Goal: Navigation & Orientation: Find specific page/section

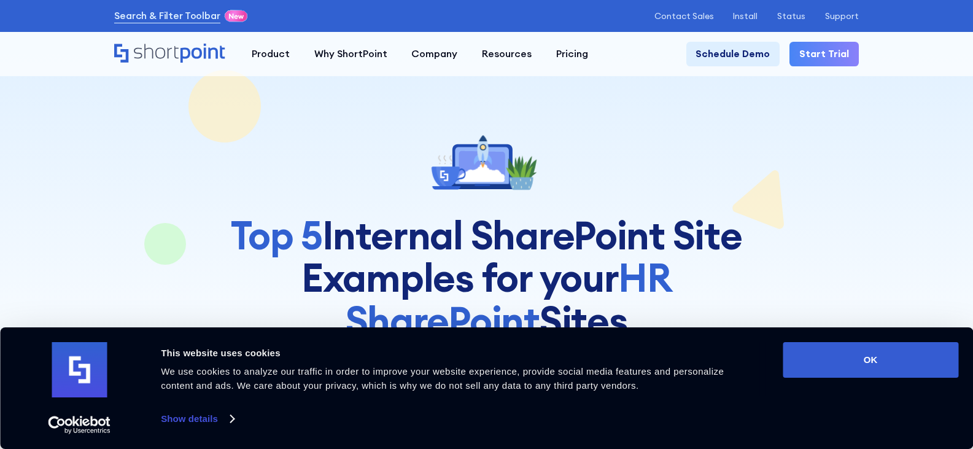
scroll to position [123, 0]
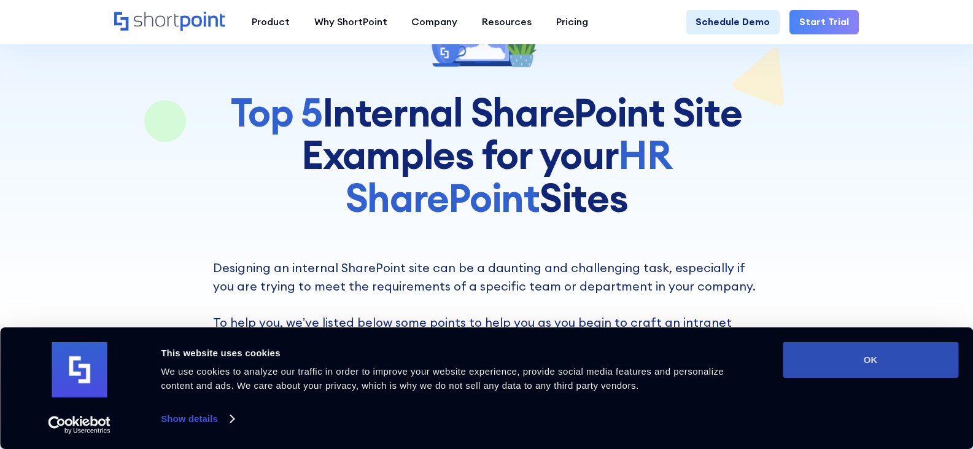
click at [875, 358] on button "OK" at bounding box center [870, 360] width 176 height 36
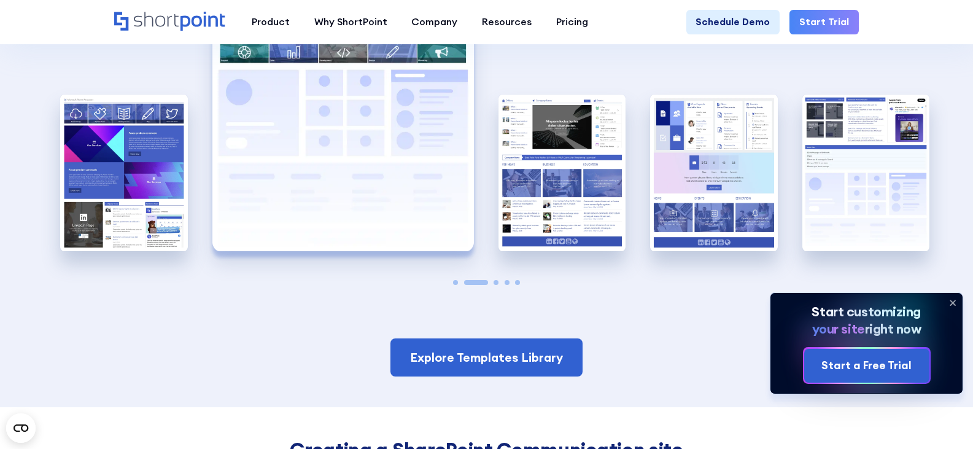
scroll to position [2332, 0]
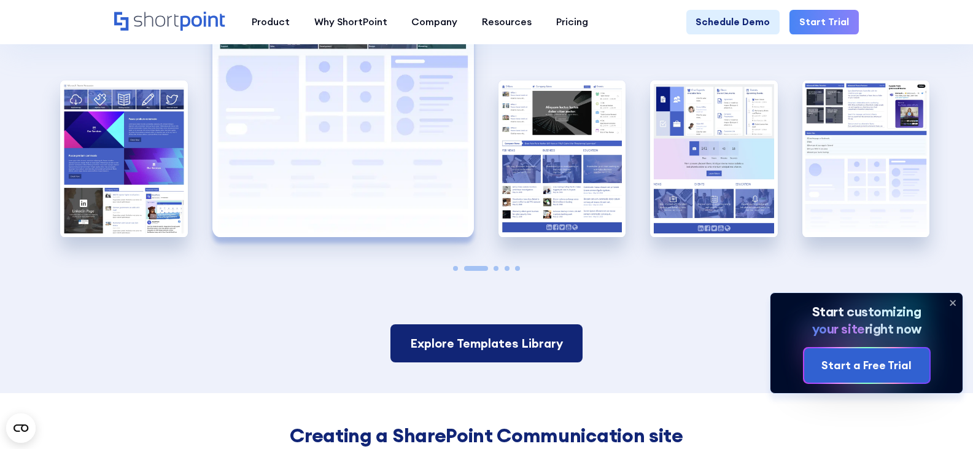
click at [463, 358] on link "Explore Templates Library" at bounding box center [485, 342] width 191 height 37
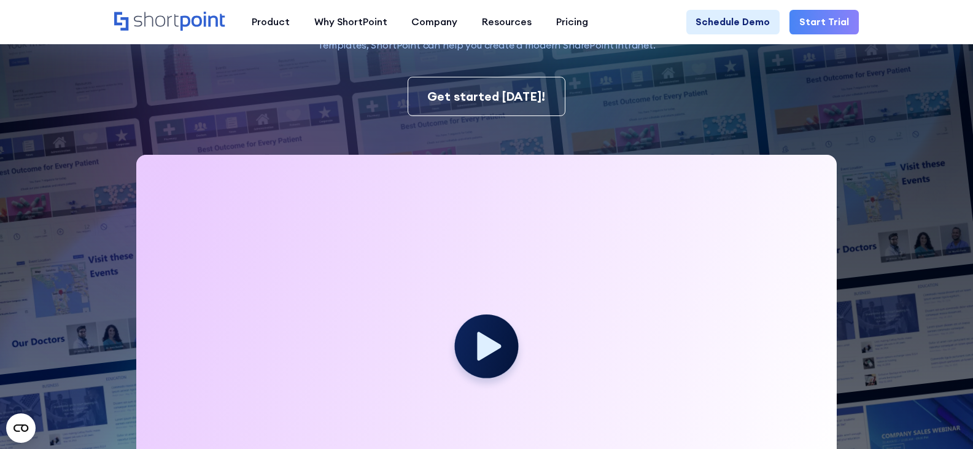
scroll to position [245, 0]
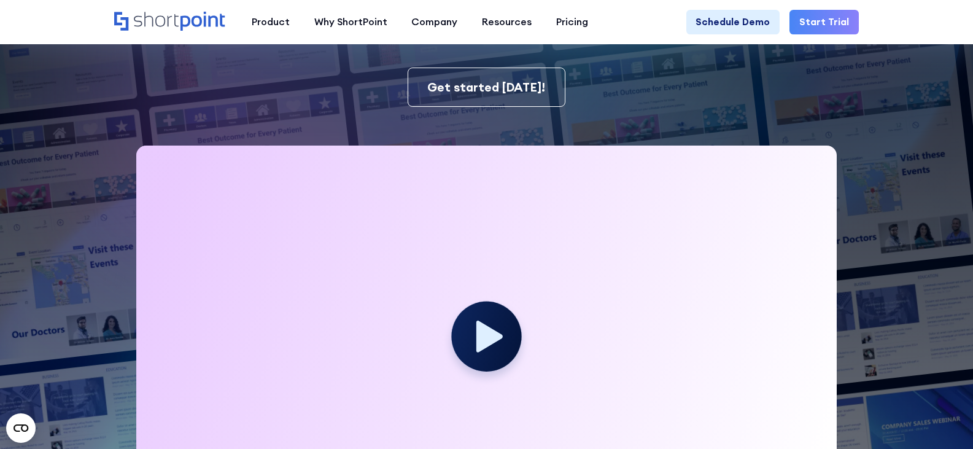
click at [465, 346] on circle at bounding box center [487, 336] width 70 height 70
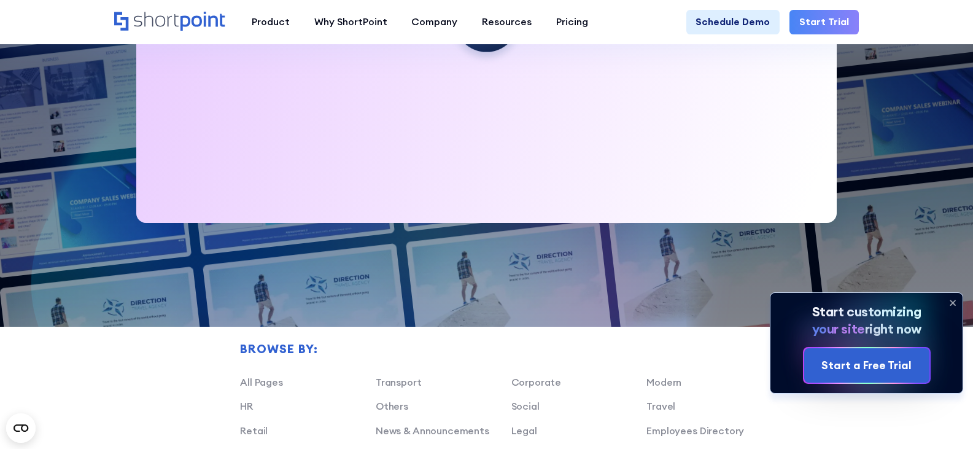
scroll to position [552, 0]
